Goal: Check status

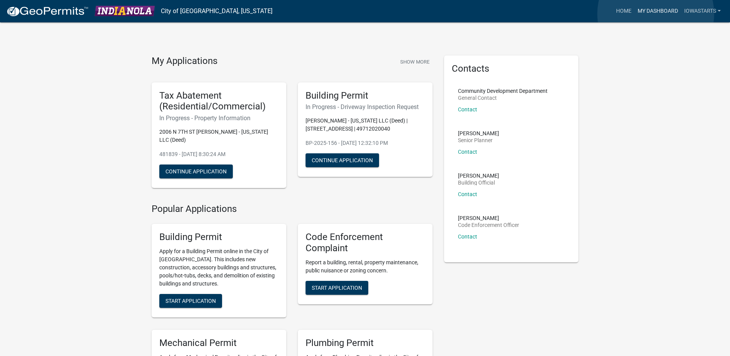
click at [656, 14] on link "My Dashboard" at bounding box center [658, 11] width 47 height 15
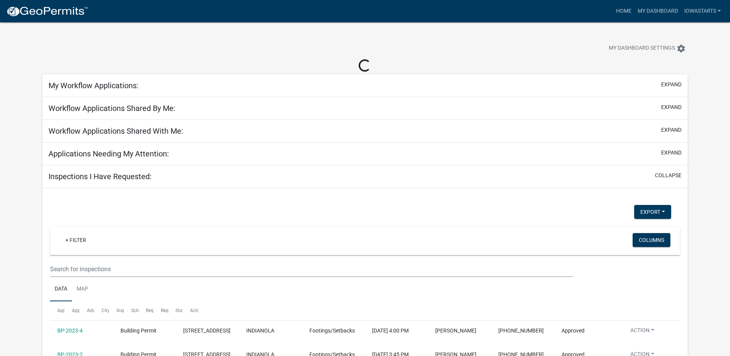
select select "3: 100"
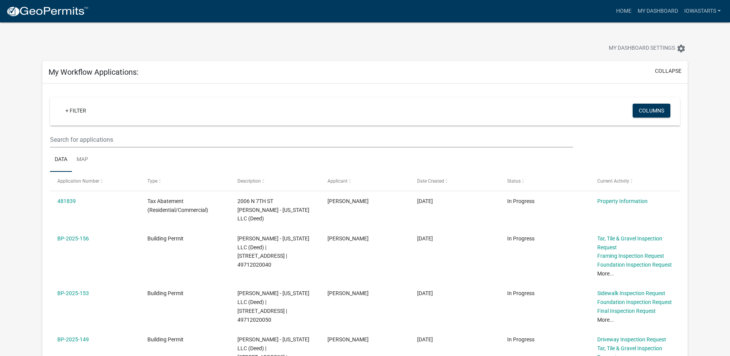
click at [323, 47] on div at bounding box center [228, 49] width 383 height 17
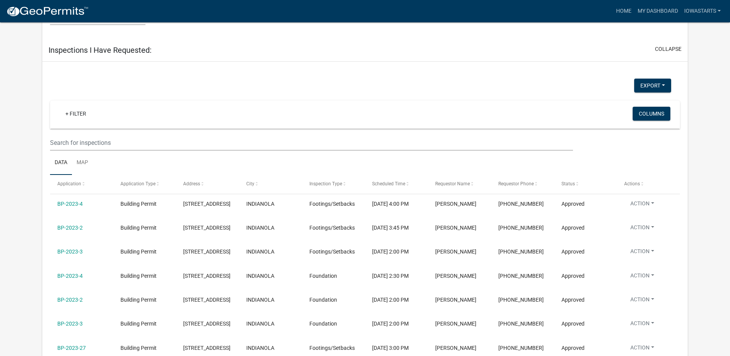
scroll to position [4044, 0]
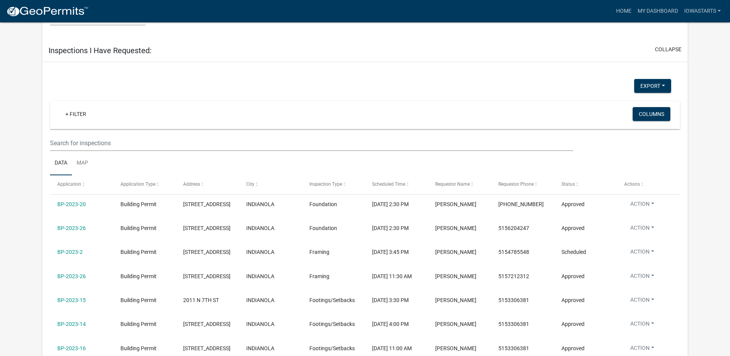
scroll to position [4044, 0]
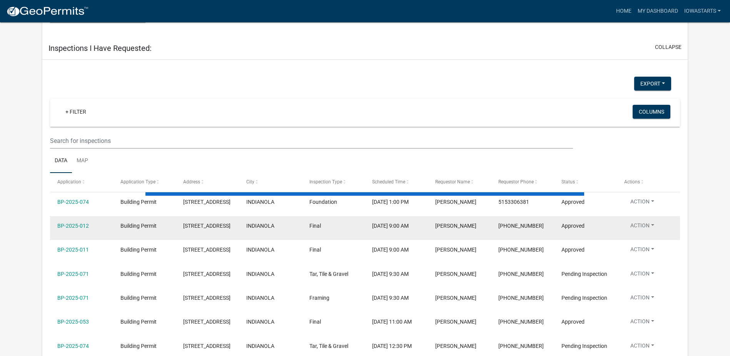
scroll to position [4040, 0]
